Goal: Task Accomplishment & Management: Use online tool/utility

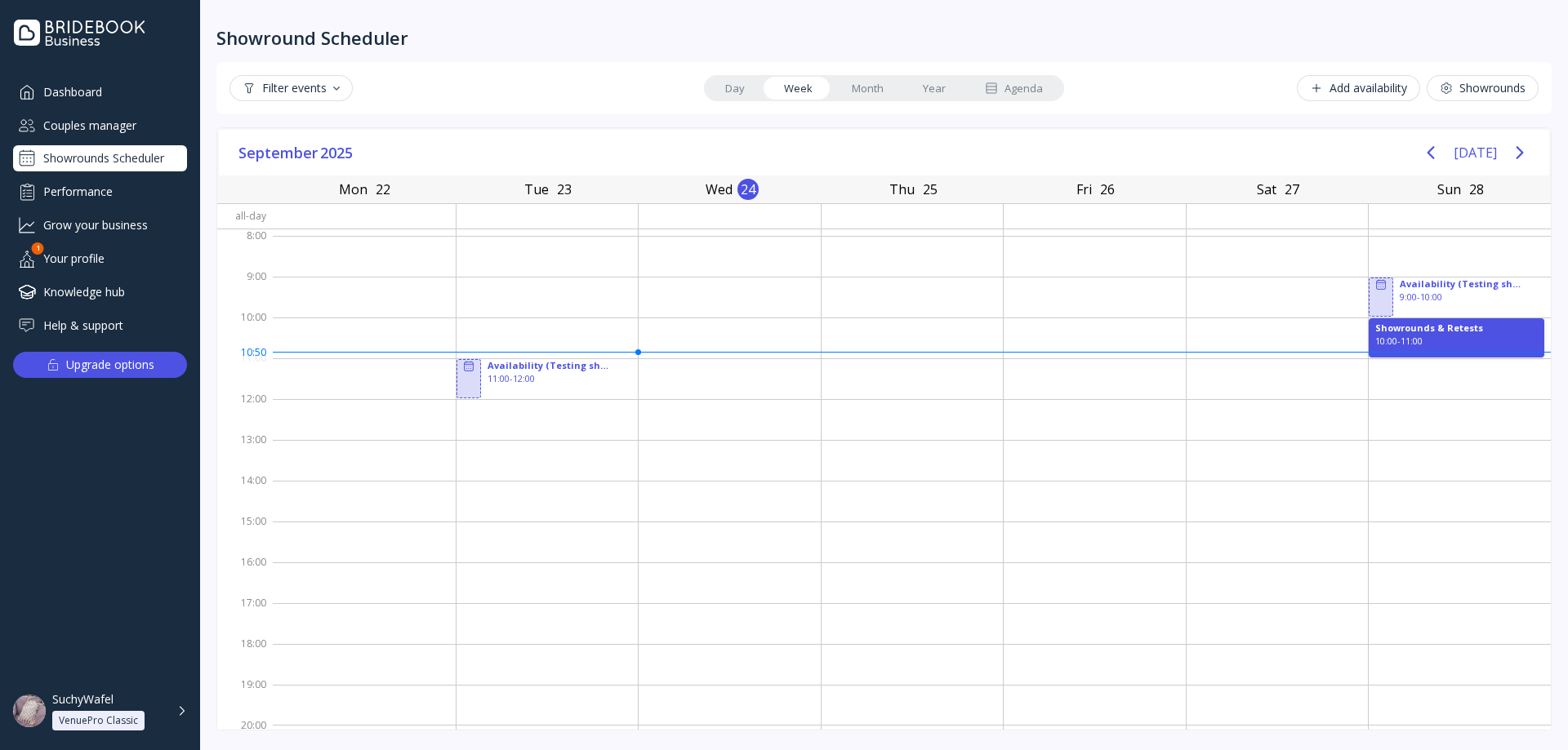
click at [1031, 91] on div "Agenda" at bounding box center [1013, 88] width 58 height 16
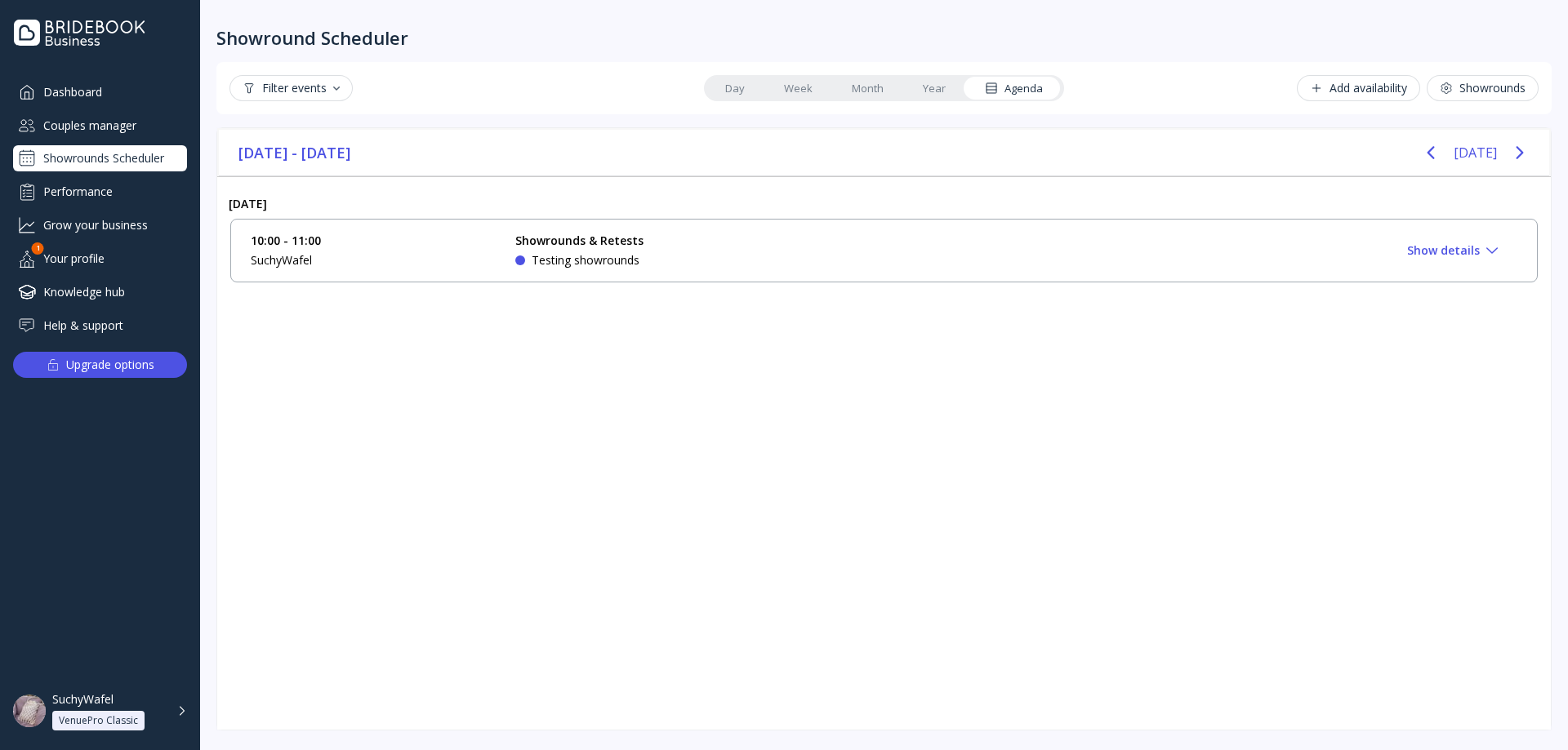
click at [746, 249] on div "Showrounds & Retests Testing showrounds" at bounding box center [638, 250] width 245 height 36
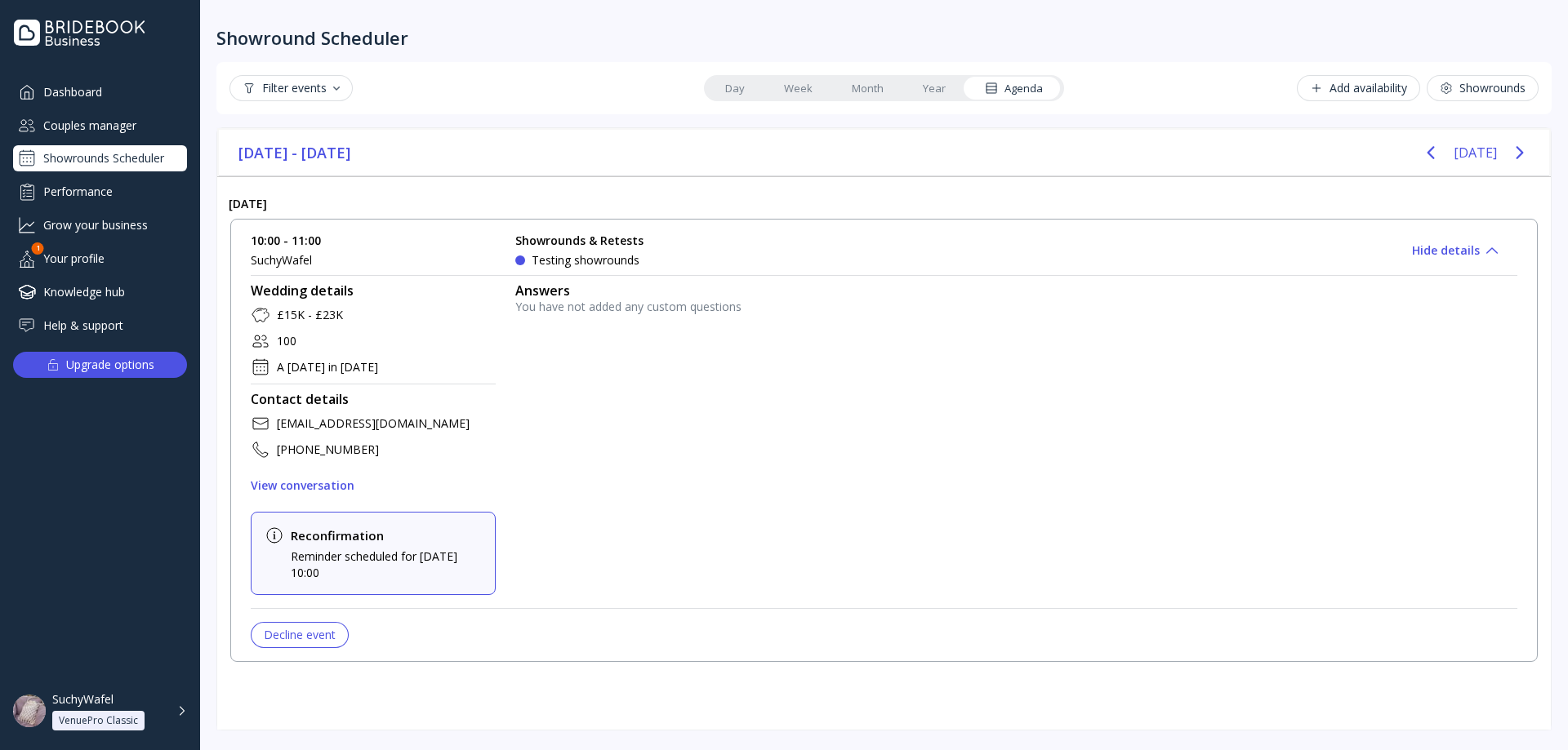
click at [1041, 269] on div "Wedding details £15K - £23K 100 A [DATE] in [DATE] Contact details [EMAIL_ADDRE…" at bounding box center [883, 458] width 1266 height 380
click at [1184, 260] on div "10:00 - 11:00 SuchyWafel Showrounds & Retests Testing showrounds Approve Hide d…" at bounding box center [883, 250] width 1266 height 36
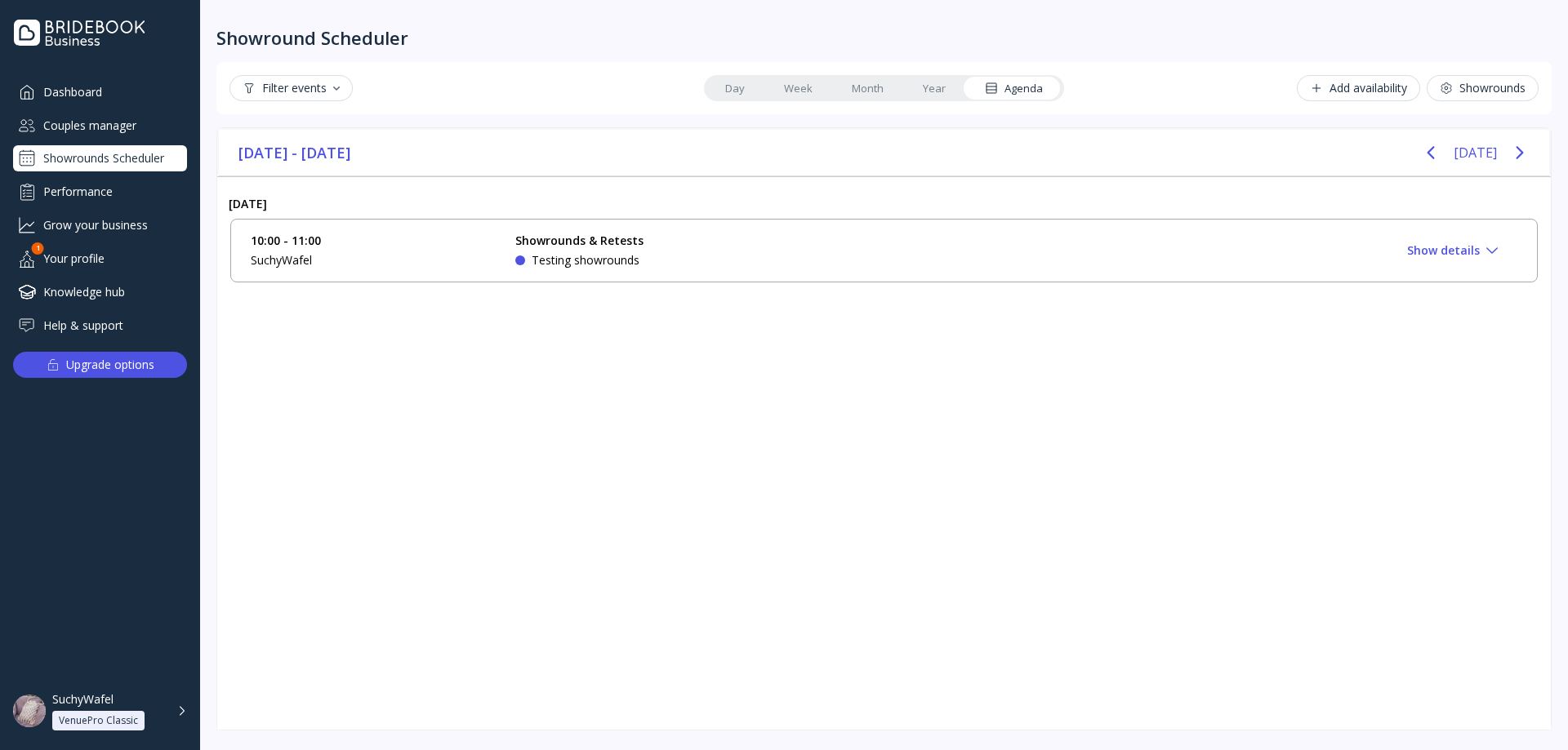
click at [1490, 263] on div "10:00 - 11:00 SuchyWafel Showrounds & Retests Testing showrounds Approve Show d…" at bounding box center [883, 250] width 1266 height 36
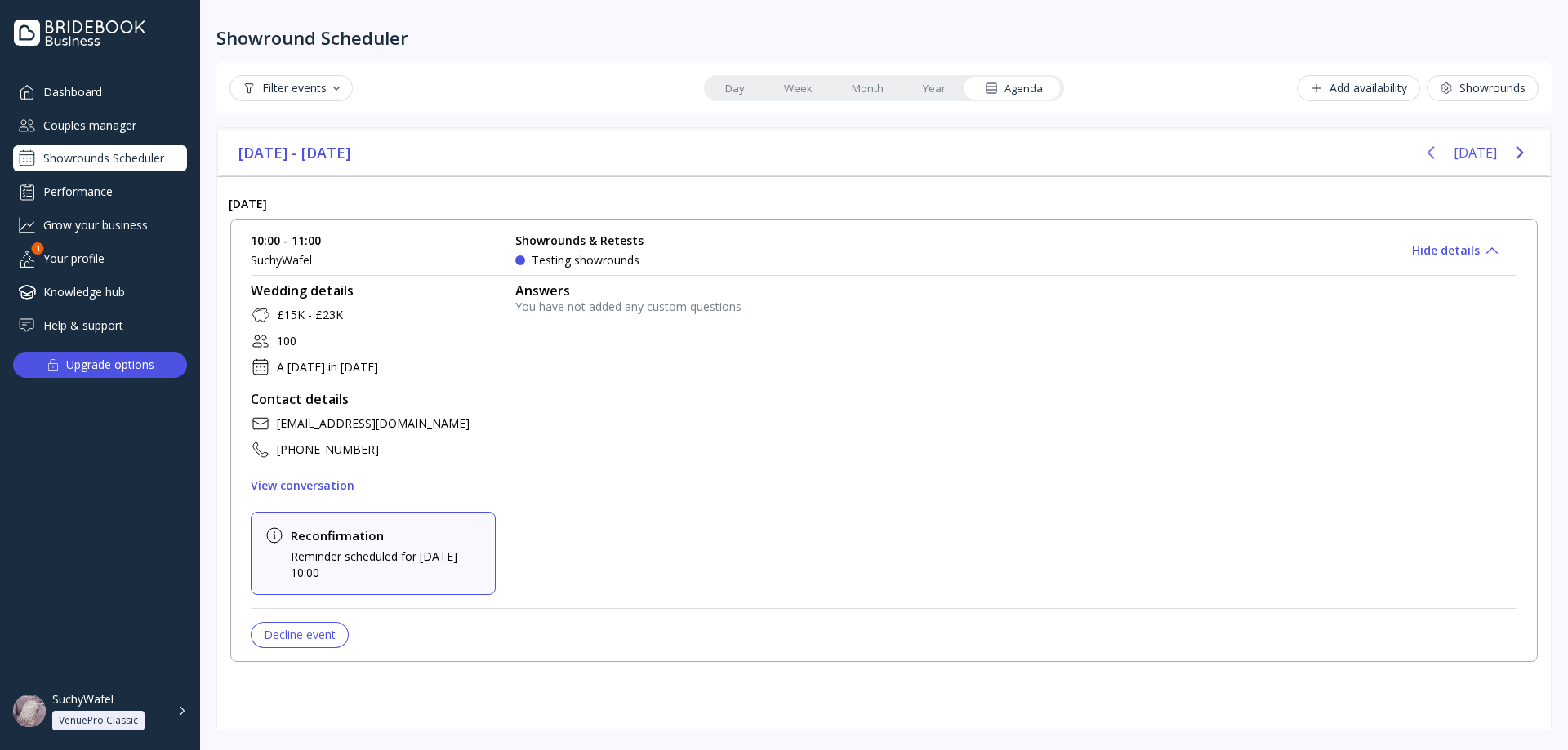
click at [1440, 157] on icon "Previous page" at bounding box center [1429, 152] width 19 height 19
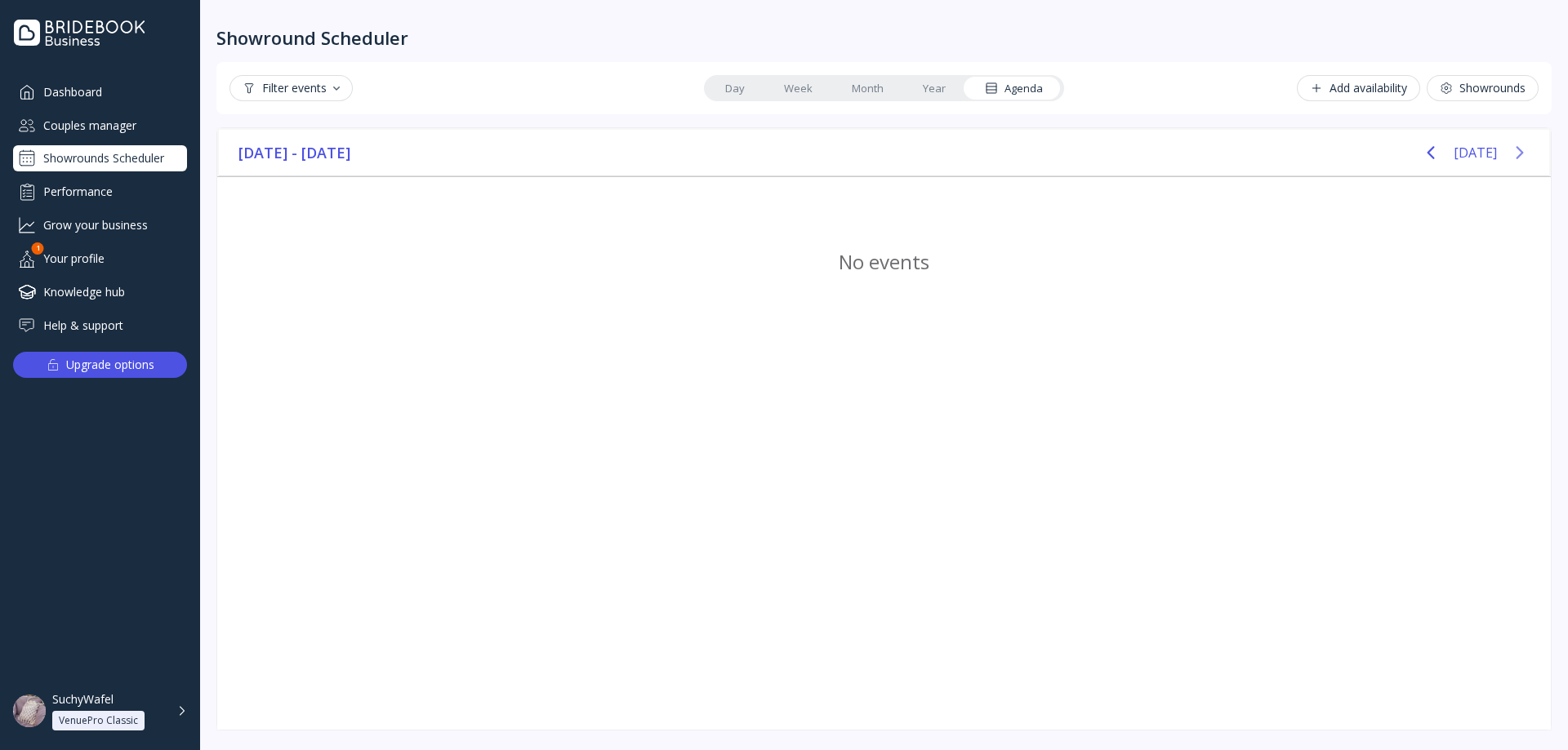
click at [1530, 148] on button "Next page" at bounding box center [1519, 152] width 33 height 33
click at [1434, 155] on icon "Previous page" at bounding box center [1429, 152] width 19 height 19
click at [1533, 152] on button "Next page" at bounding box center [1519, 152] width 33 height 33
click at [1455, 251] on div "Show details" at bounding box center [1452, 251] width 91 height 13
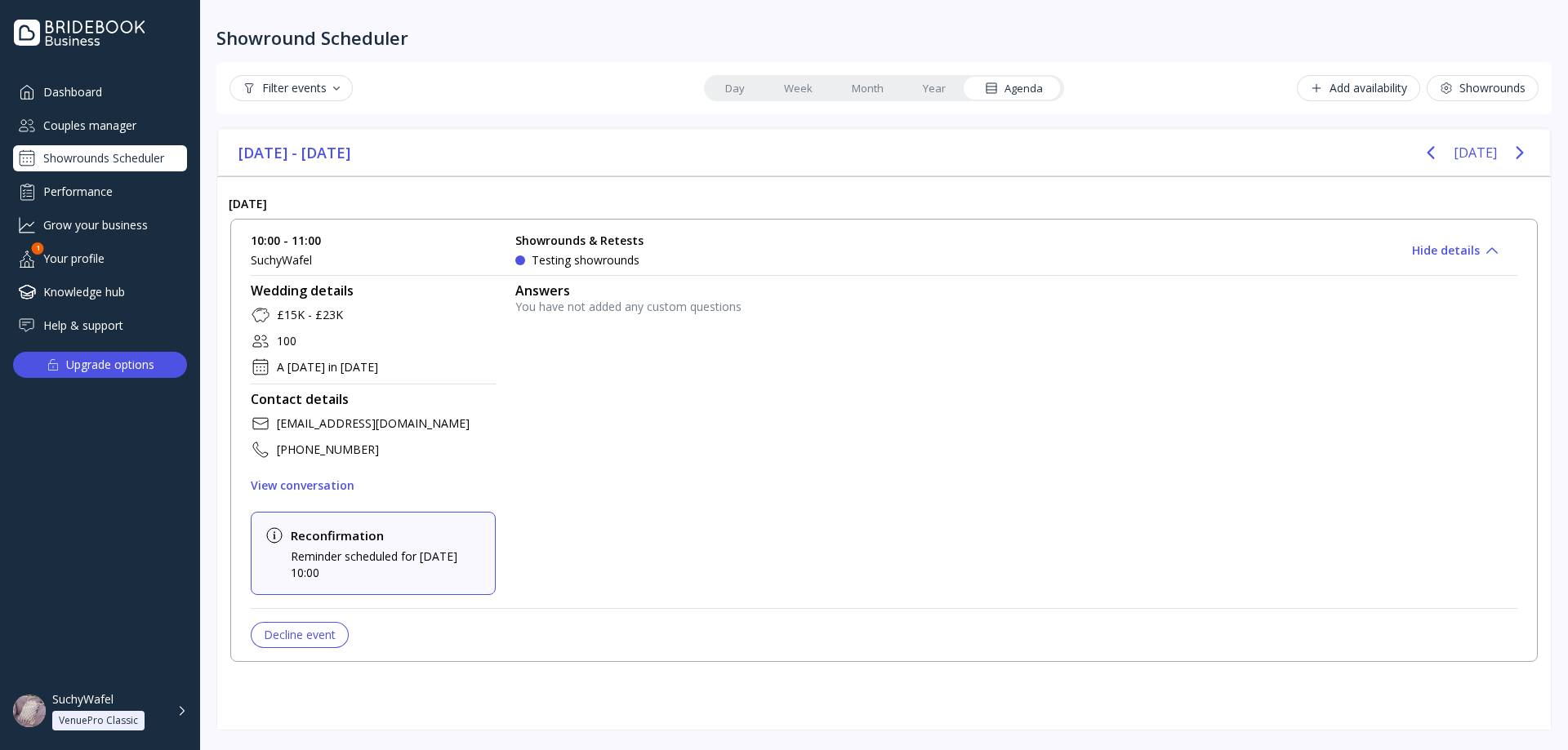
click at [1454, 245] on div "Hide details" at bounding box center [1455, 251] width 86 height 13
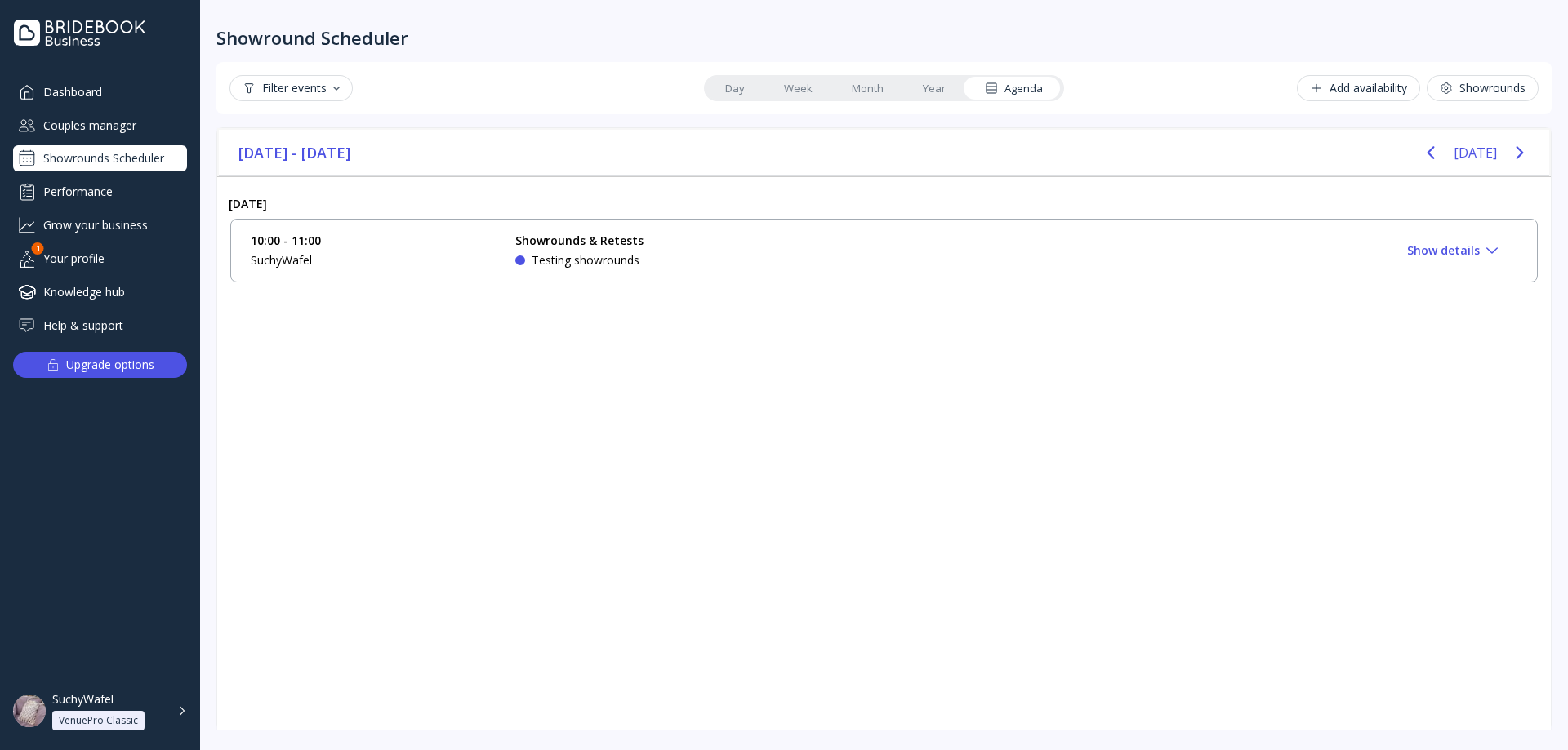
click at [524, 736] on div "Showround Scheduler Filter events Day Week Month Year Agenda Add availability S…" at bounding box center [884, 375] width 1368 height 750
